Goal: Find specific page/section: Find specific page/section

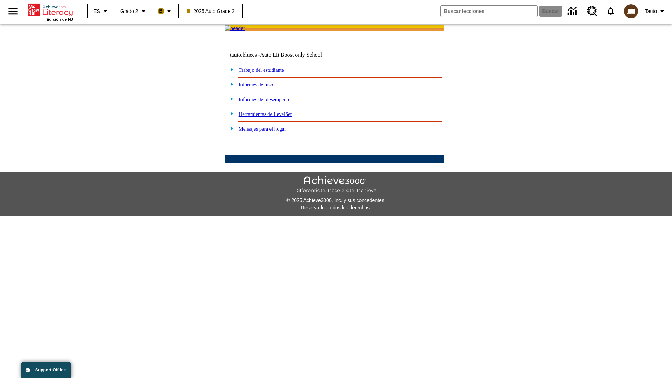
click at [273, 102] on link "Informes del desempeño" at bounding box center [264, 100] width 50 height 6
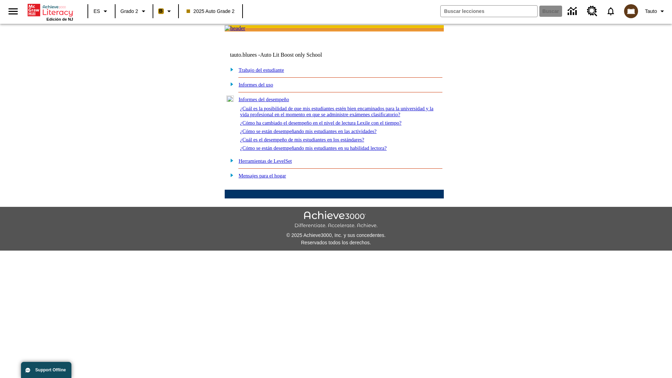
click at [320, 134] on link "¿Cómo se están desempeñando mis estudiantes en las actividades?" at bounding box center [308, 132] width 137 height 6
